Goal: Navigation & Orientation: Find specific page/section

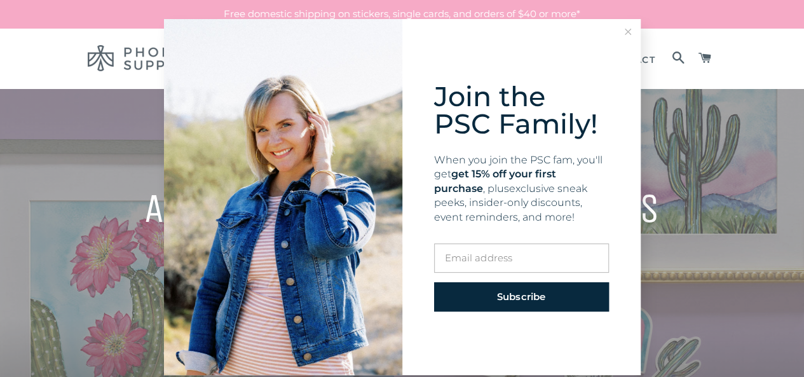
click at [625, 32] on icon at bounding box center [628, 32] width 6 height 6
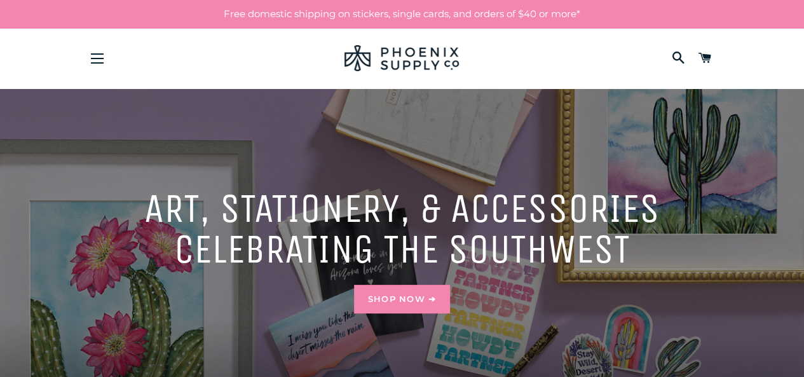
click at [699, 57] on span at bounding box center [705, 59] width 13 height 22
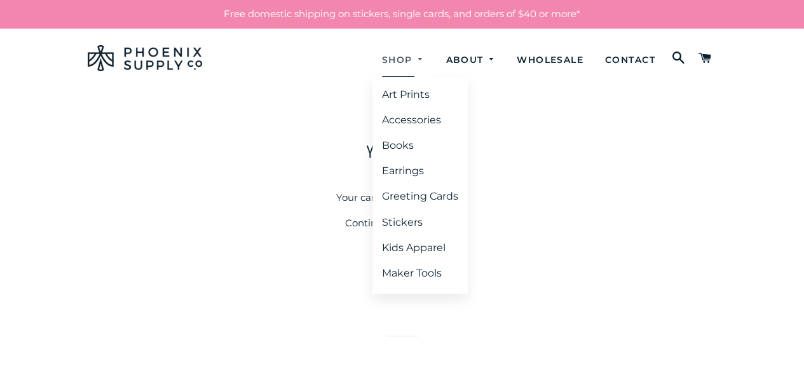
click at [399, 50] on link "Shop" at bounding box center [404, 60] width 62 height 34
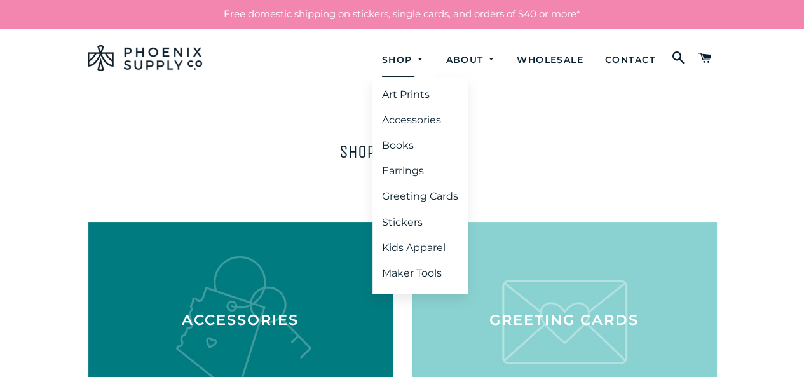
click at [398, 59] on link "Shop" at bounding box center [404, 60] width 62 height 34
click at [399, 93] on link "Art Prints" at bounding box center [420, 94] width 95 height 23
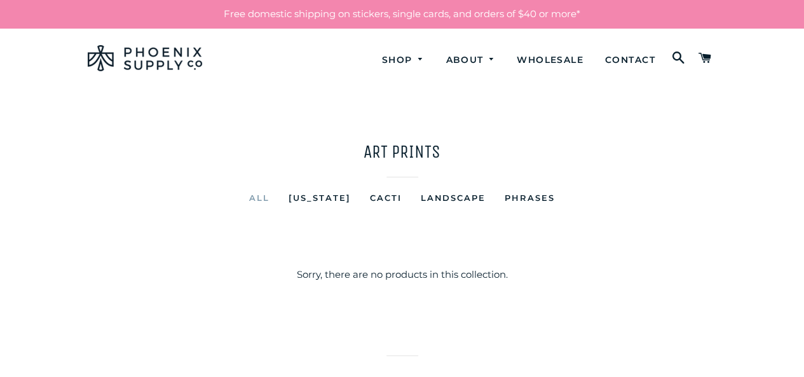
click at [369, 154] on h1 "Art Prints" at bounding box center [402, 151] width 629 height 25
click at [324, 130] on main "Art Prints All Arizona Cacti Landscape Phrases Sorry, there are no products in …" at bounding box center [402, 202] width 804 height 229
drag, startPoint x: 324, startPoint y: 130, endPoint x: 545, endPoint y: 170, distance: 224.9
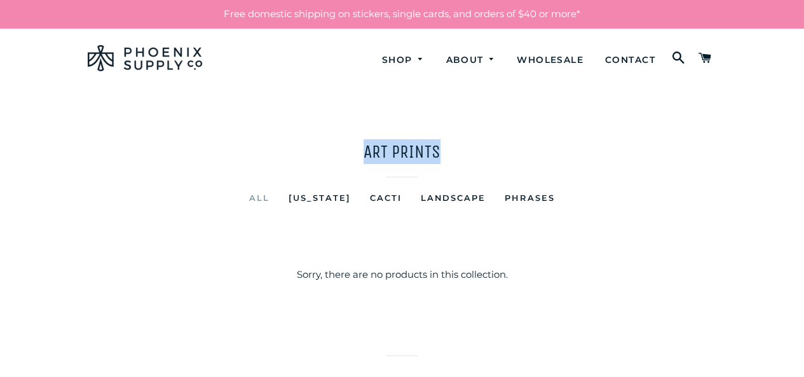
click at [545, 170] on main "Art Prints All Arizona Cacti Landscape Phrases Sorry, there are no products in …" at bounding box center [402, 202] width 804 height 229
click at [329, 133] on main "Art Prints All Arizona Cacti Landscape Phrases Sorry, there are no products in …" at bounding box center [402, 202] width 804 height 229
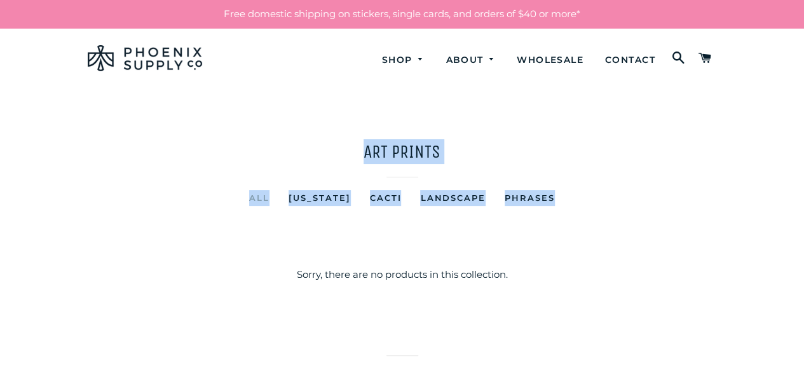
drag, startPoint x: 298, startPoint y: 143, endPoint x: 695, endPoint y: 181, distance: 399.8
click at [695, 181] on header "Art Prints All Arizona Cacti Landscape Phrases" at bounding box center [402, 187] width 629 height 96
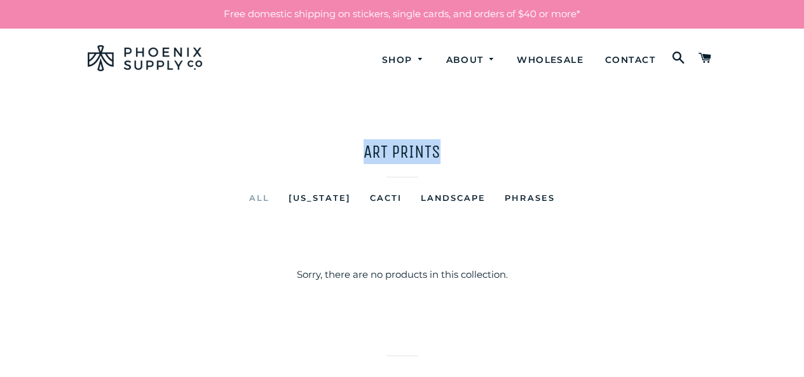
drag, startPoint x: 271, startPoint y: 119, endPoint x: 523, endPoint y: 159, distance: 255.5
click at [647, 168] on main "Art Prints All Arizona Cacti Landscape Phrases Sorry, there are no products in …" at bounding box center [402, 202] width 804 height 229
drag, startPoint x: 243, startPoint y: 130, endPoint x: 518, endPoint y: 160, distance: 276.2
click at [521, 160] on main "Art Prints All Arizona Cacti Landscape Phrases Sorry, there are no products in …" at bounding box center [402, 202] width 804 height 229
drag, startPoint x: 247, startPoint y: 125, endPoint x: 497, endPoint y: 139, distance: 250.2
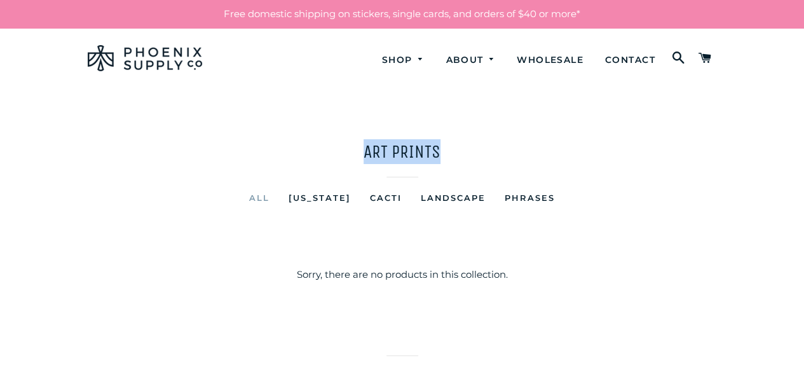
click at [497, 139] on main "Art Prints All Arizona Cacti Landscape Phrases Sorry, there are no products in …" at bounding box center [402, 202] width 804 height 229
click at [436, 151] on h1 "Art Prints" at bounding box center [402, 151] width 629 height 25
drag, startPoint x: 436, startPoint y: 151, endPoint x: 334, endPoint y: 145, distance: 102.5
click at [334, 145] on h1 "Art Prints" at bounding box center [402, 151] width 629 height 25
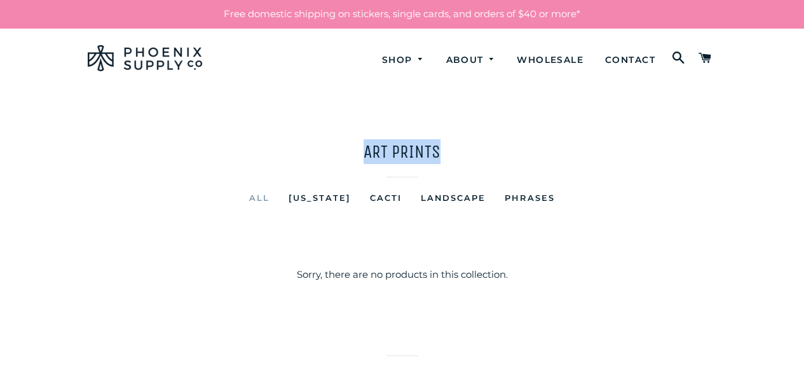
drag, startPoint x: 334, startPoint y: 145, endPoint x: 411, endPoint y: 144, distance: 76.9
click at [411, 144] on h1 "Art Prints" at bounding box center [402, 151] width 629 height 25
drag, startPoint x: 411, startPoint y: 144, endPoint x: 392, endPoint y: 144, distance: 19.1
click at [392, 144] on h1 "Art Prints" at bounding box center [402, 151] width 629 height 25
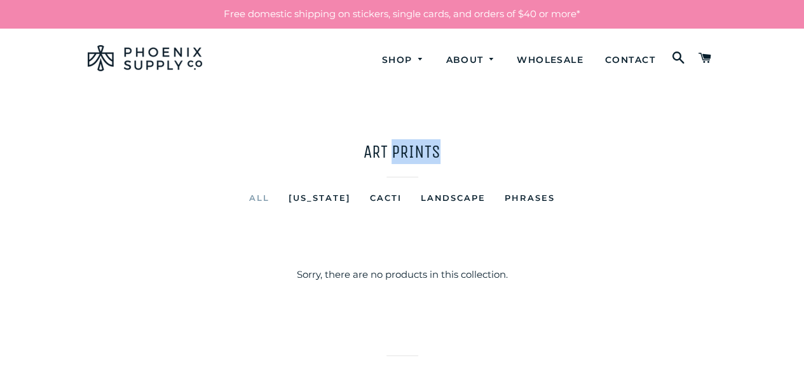
click at [392, 144] on h1 "Art Prints" at bounding box center [402, 151] width 629 height 25
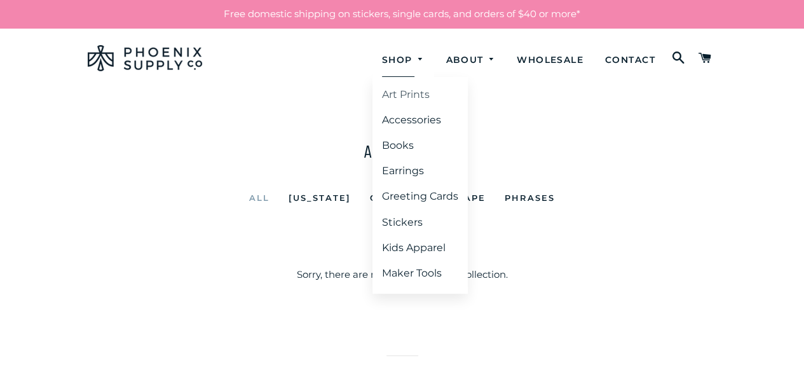
click at [397, 95] on link "Art Prints" at bounding box center [420, 94] width 95 height 23
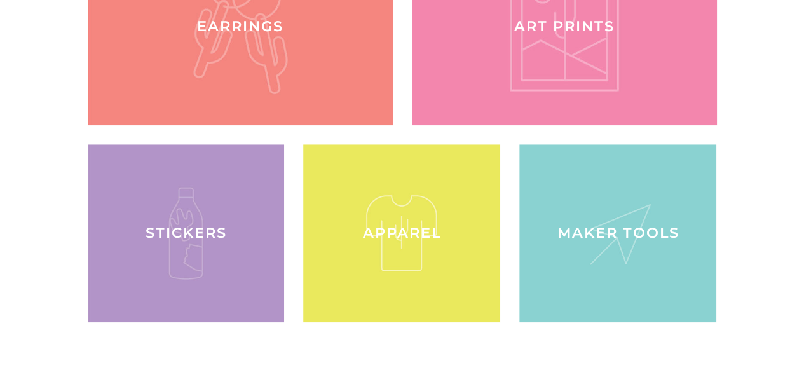
scroll to position [655, 0]
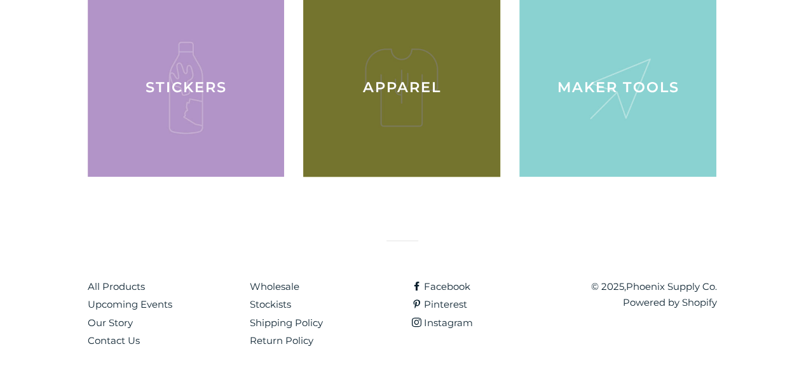
click at [420, 97] on div at bounding box center [402, 87] width 203 height 183
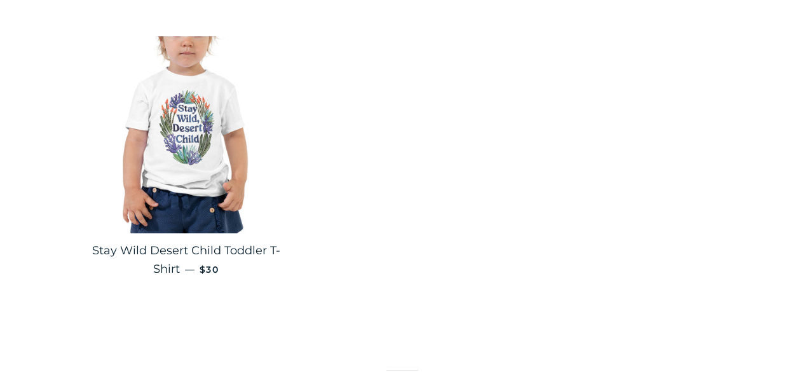
scroll to position [360, 0]
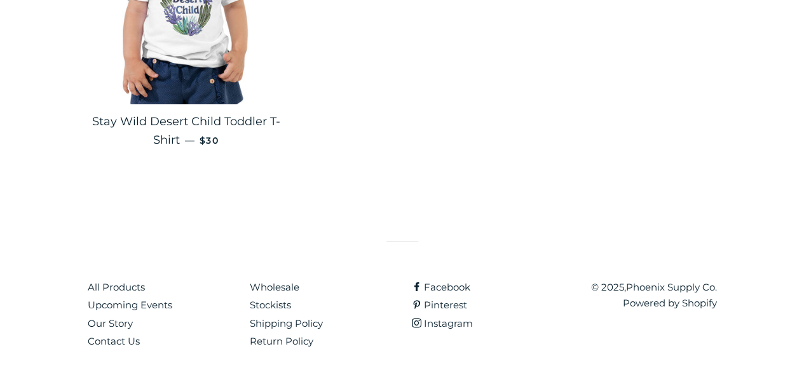
scroll to position [360, 0]
